Goal: Navigation & Orientation: Find specific page/section

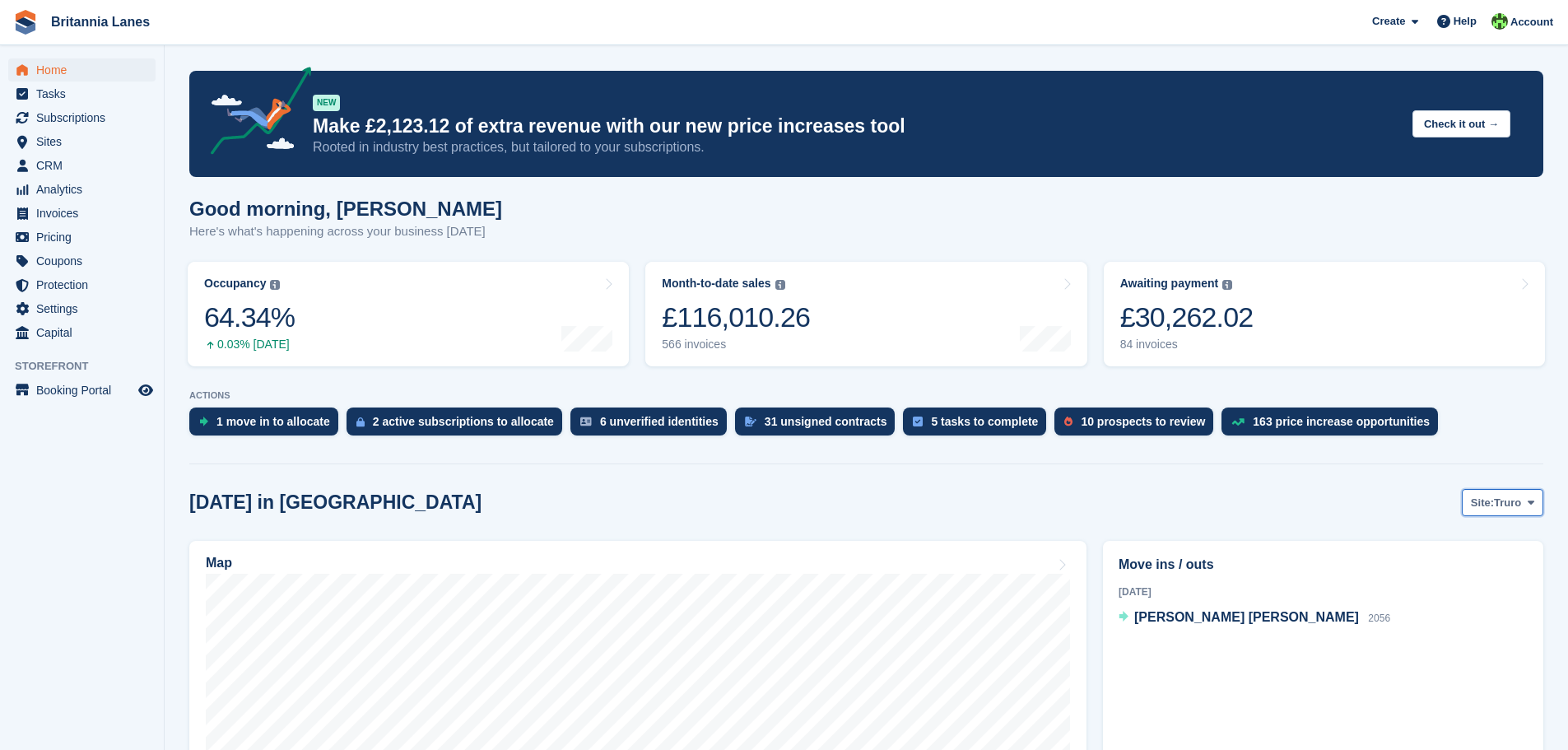
click at [1500, 511] on button "Site: Truro" at bounding box center [1502, 502] width 81 height 27
click at [1485, 603] on link "[GEOGRAPHIC_DATA]" at bounding box center [1461, 601] width 148 height 30
click at [51, 141] on span "Sites" at bounding box center [85, 142] width 98 height 23
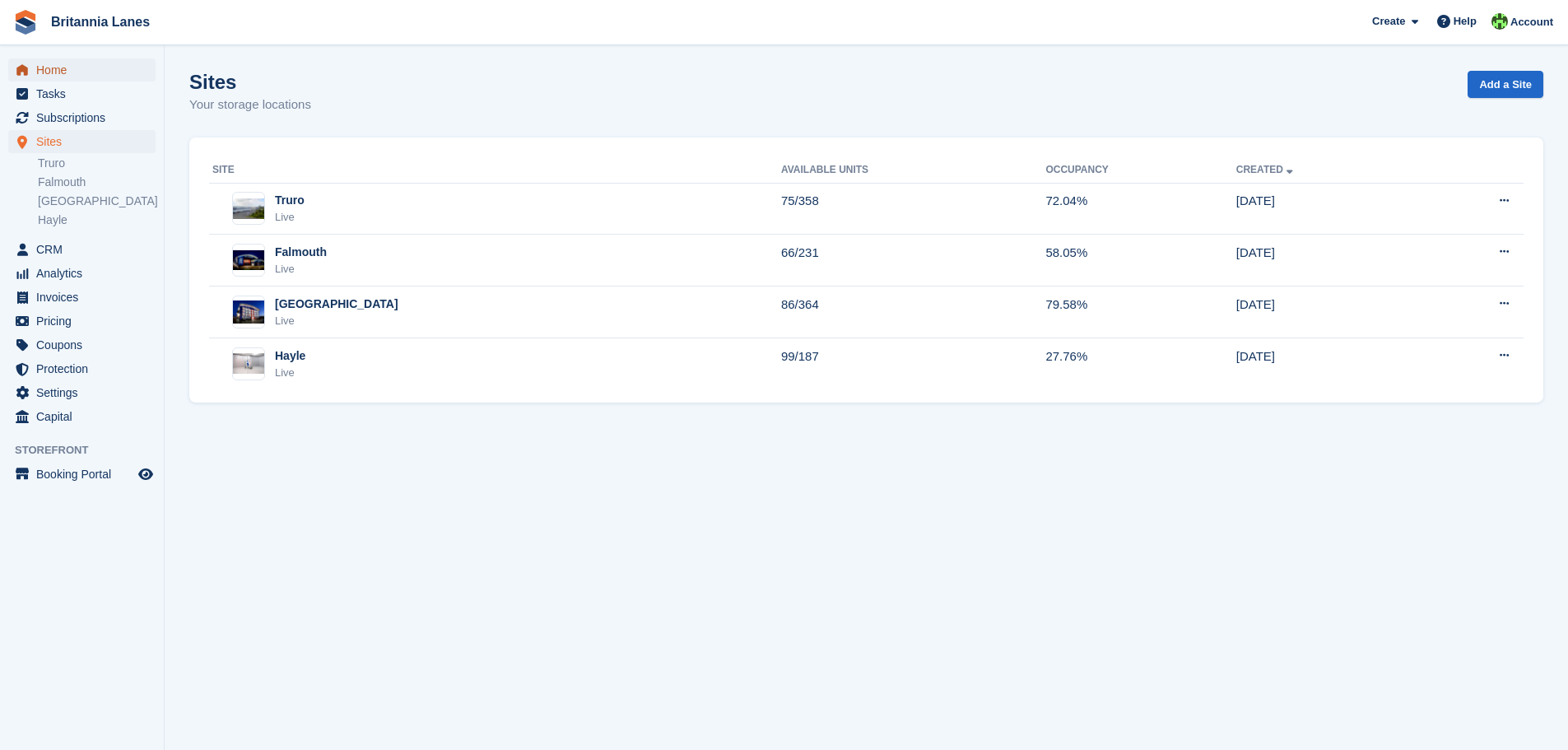
click at [46, 70] on span "Home" at bounding box center [85, 70] width 98 height 23
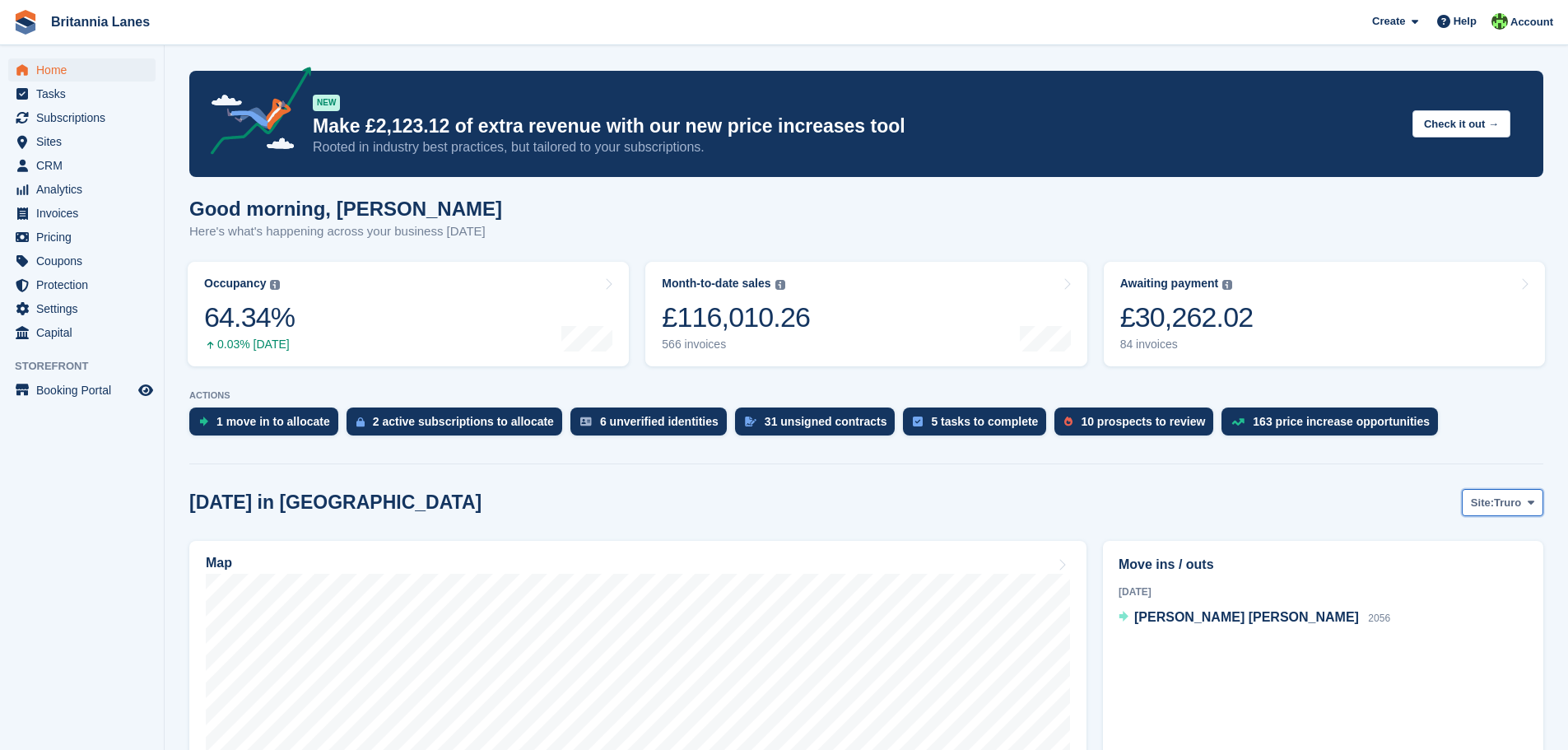
click at [1535, 503] on span at bounding box center [1531, 502] width 14 height 14
click at [1491, 608] on link "[GEOGRAPHIC_DATA]" at bounding box center [1461, 601] width 148 height 30
